Goal: Information Seeking & Learning: Check status

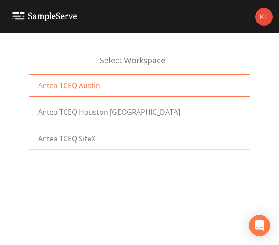
click at [95, 96] on div "Antea TCEQ Austin" at bounding box center [139, 85] width 221 height 22
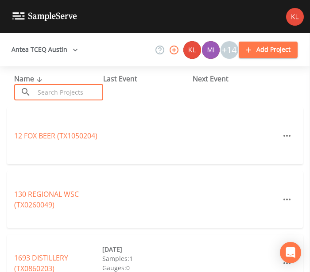
click at [67, 93] on input "text" at bounding box center [69, 92] width 69 height 16
paste input "TX0110063"
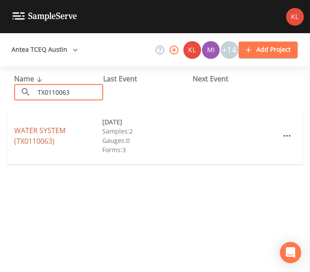
type input "TX0110063"
click at [46, 129] on link "WATER SYSTEM (TX0110063)" at bounding box center [39, 136] width 51 height 20
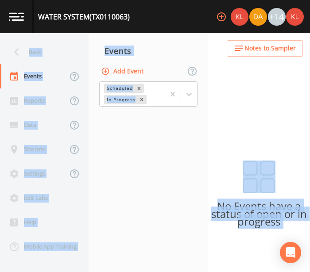
drag, startPoint x: 46, startPoint y: 129, endPoint x: 232, endPoint y: -30, distance: 243.7
click at [232, 0] on html "WATER SYSTEM (TX0110063) +14 Back Events Reports Data Site Info Settings Edit L…" at bounding box center [155, 136] width 310 height 272
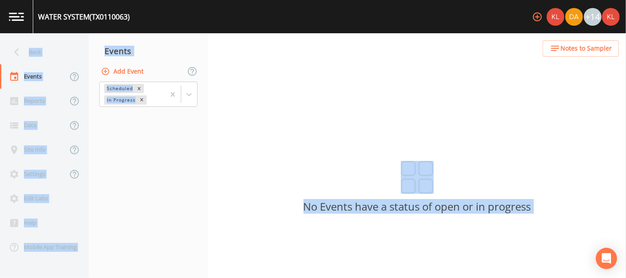
click at [137, 61] on div "Events" at bounding box center [149, 51] width 120 height 22
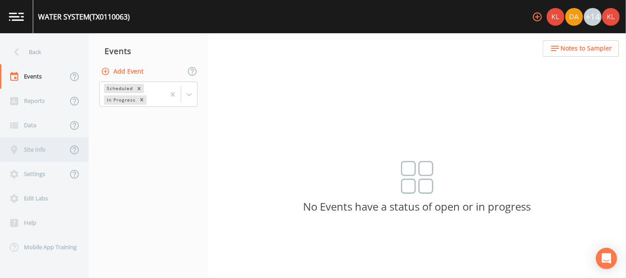
click at [54, 143] on div "Site Info" at bounding box center [33, 149] width 67 height 24
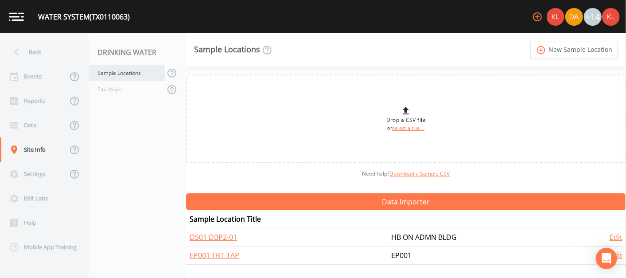
click at [139, 73] on div "Sample Locations" at bounding box center [127, 73] width 76 height 16
click at [138, 89] on div "Site Maps" at bounding box center [127, 89] width 76 height 16
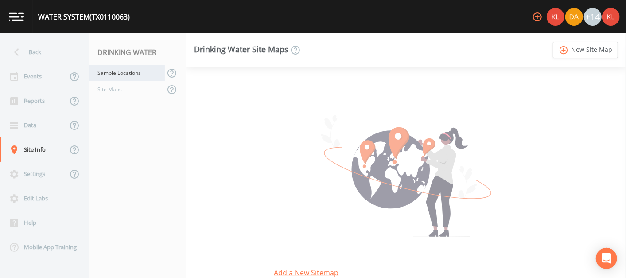
click at [136, 68] on div "Sample Locations" at bounding box center [127, 73] width 76 height 16
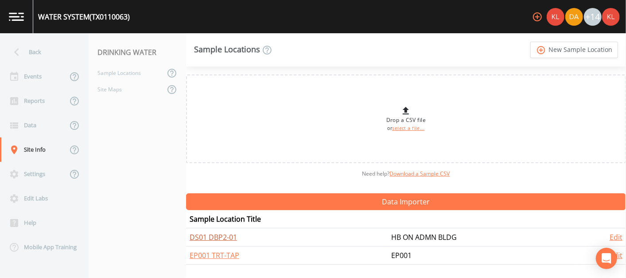
click at [206, 233] on link "DS01 DBP2-01" at bounding box center [213, 237] width 47 height 10
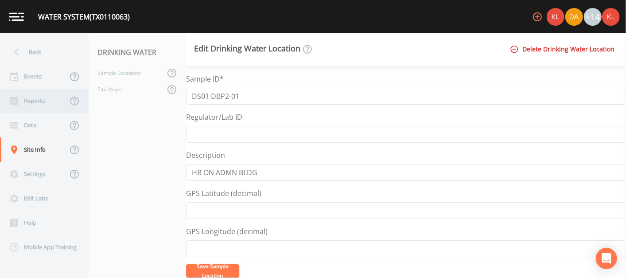
click at [31, 111] on div "Reports" at bounding box center [33, 101] width 67 height 24
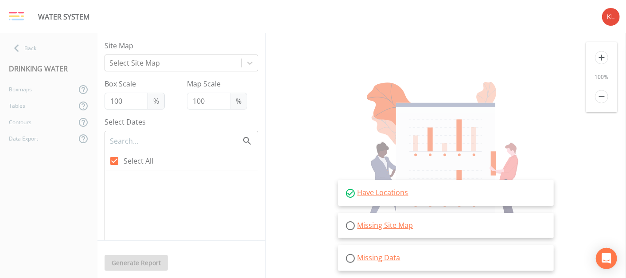
click at [30, 57] on div "DRINKING WATER" at bounding box center [48, 68] width 97 height 25
click at [31, 36] on nav "Back DRINKING WATER Boxmaps Tables Contours Data Export" at bounding box center [48, 155] width 97 height 244
click at [45, 41] on div "Back" at bounding box center [44, 48] width 89 height 16
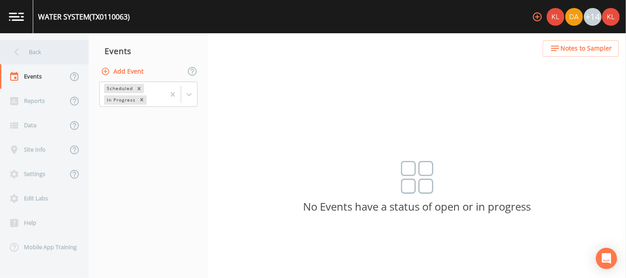
click at [33, 45] on div "Back" at bounding box center [40, 52] width 80 height 24
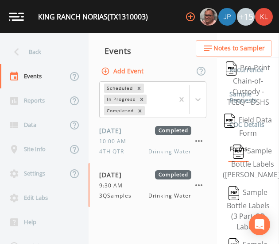
scroll to position [269, 0]
